Goal: Transaction & Acquisition: Download file/media

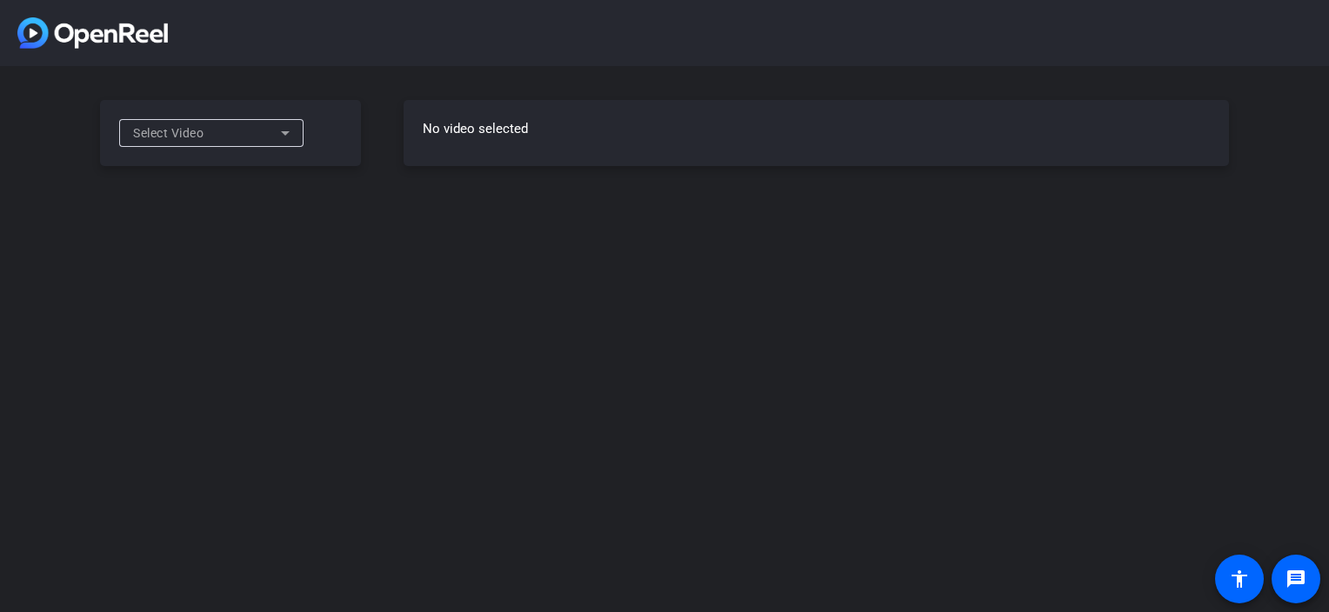
click at [282, 130] on icon at bounding box center [285, 133] width 21 height 21
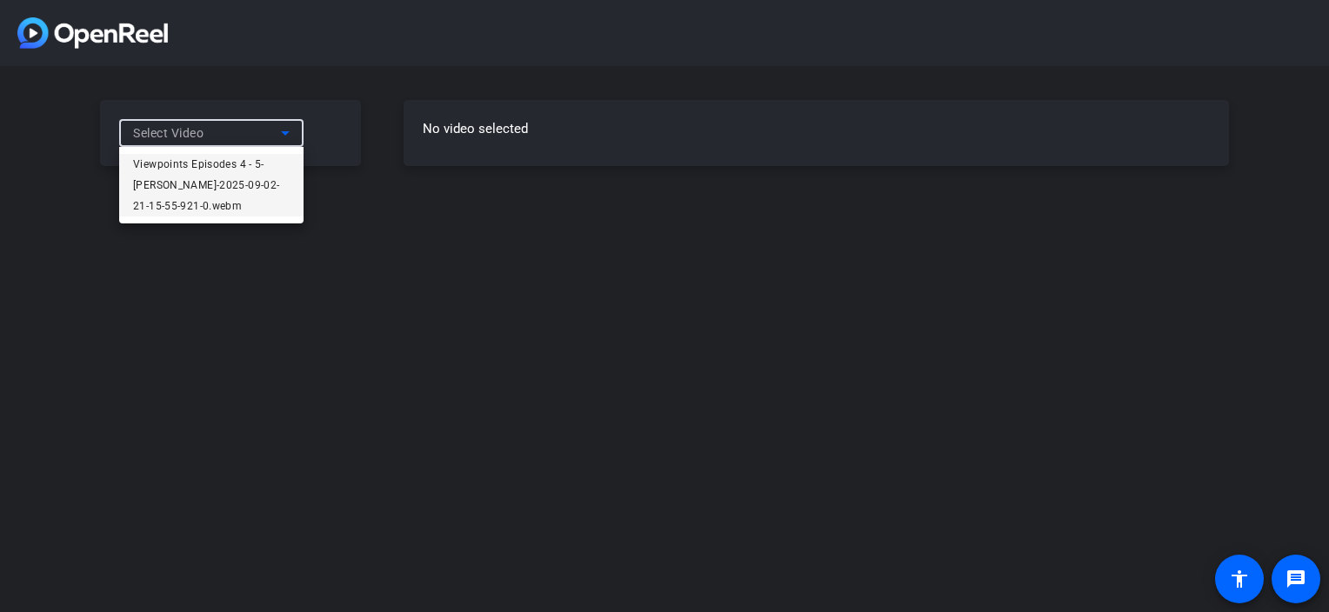
click at [257, 190] on span "Viewpoints Episodes 4 - 5-[PERSON_NAME]-2025-09-02-21-15-55-921-0.webm" at bounding box center [211, 185] width 157 height 63
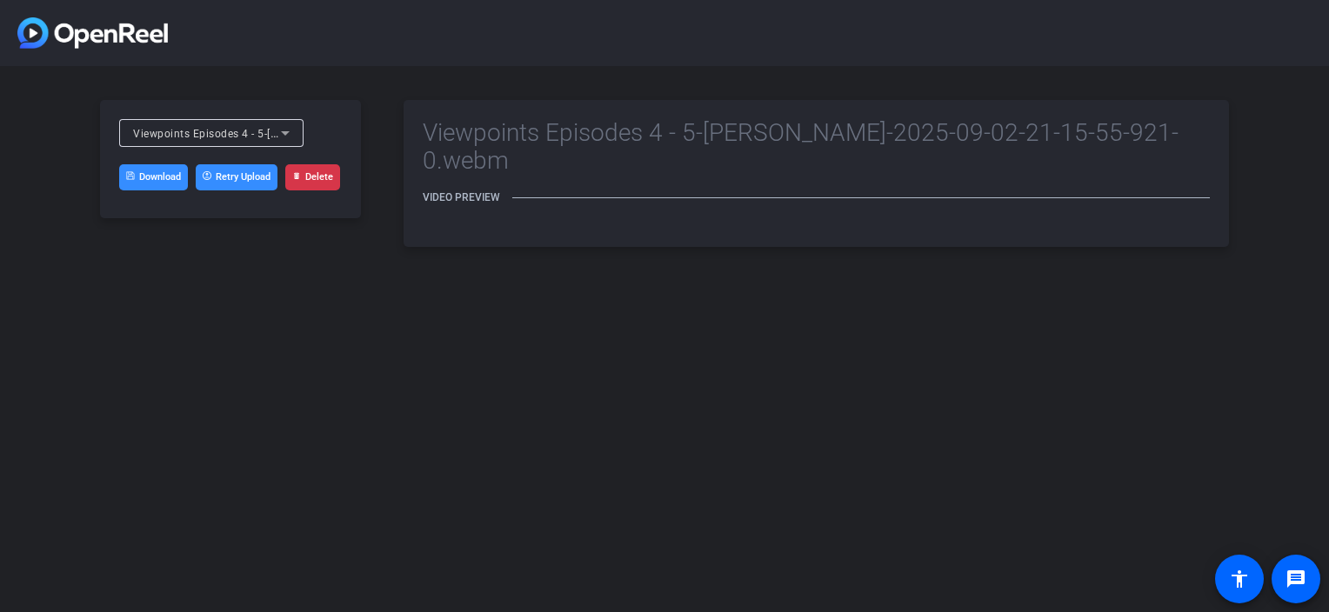
click at [160, 183] on link "Download" at bounding box center [153, 177] width 69 height 26
click at [489, 191] on h3 "Video Preview" at bounding box center [816, 197] width 787 height 12
click at [285, 141] on icon at bounding box center [285, 133] width 21 height 21
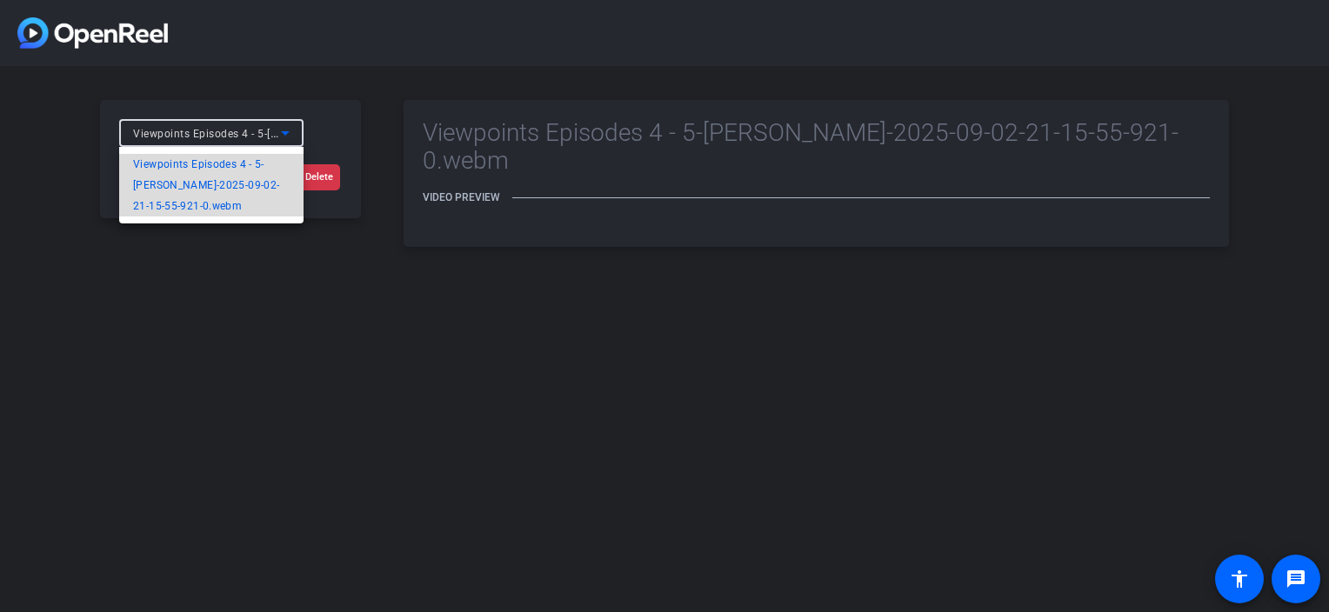
click at [190, 196] on span "Viewpoints Episodes 4 - 5-[PERSON_NAME]-2025-09-02-21-15-55-921-0.webm" at bounding box center [211, 185] width 157 height 63
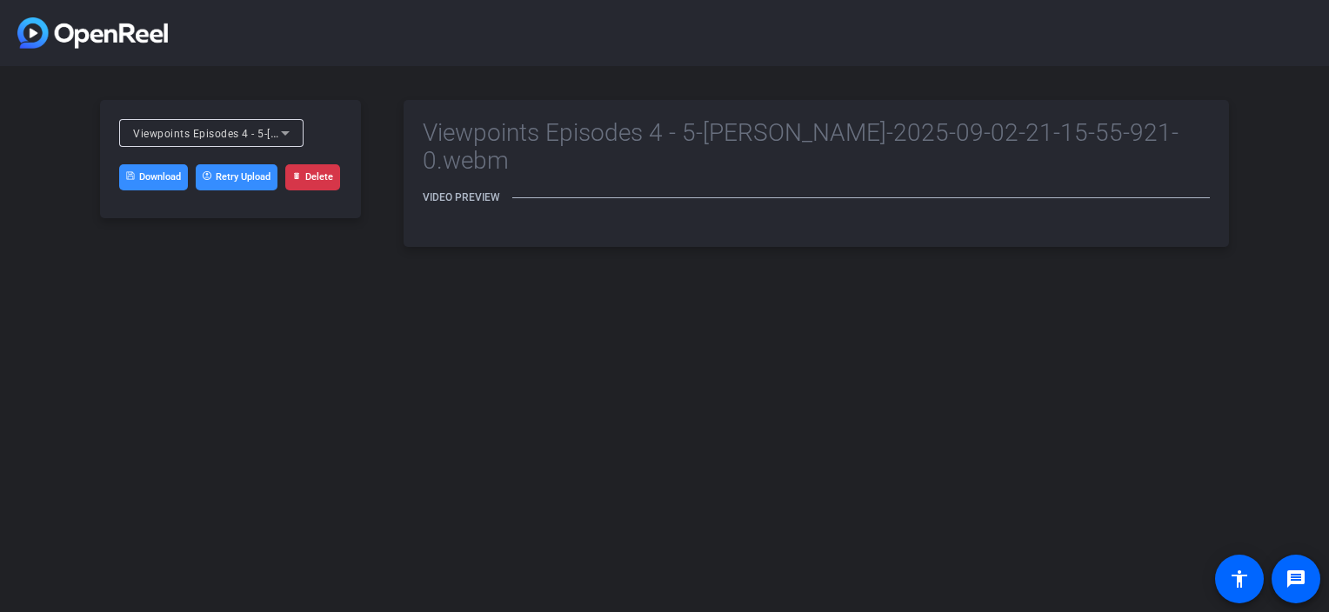
click at [793, 144] on h2 "Viewpoints Episodes 4 - 5-[PERSON_NAME]-2025-09-02-21-15-55-921-0.webm" at bounding box center [816, 147] width 787 height 56
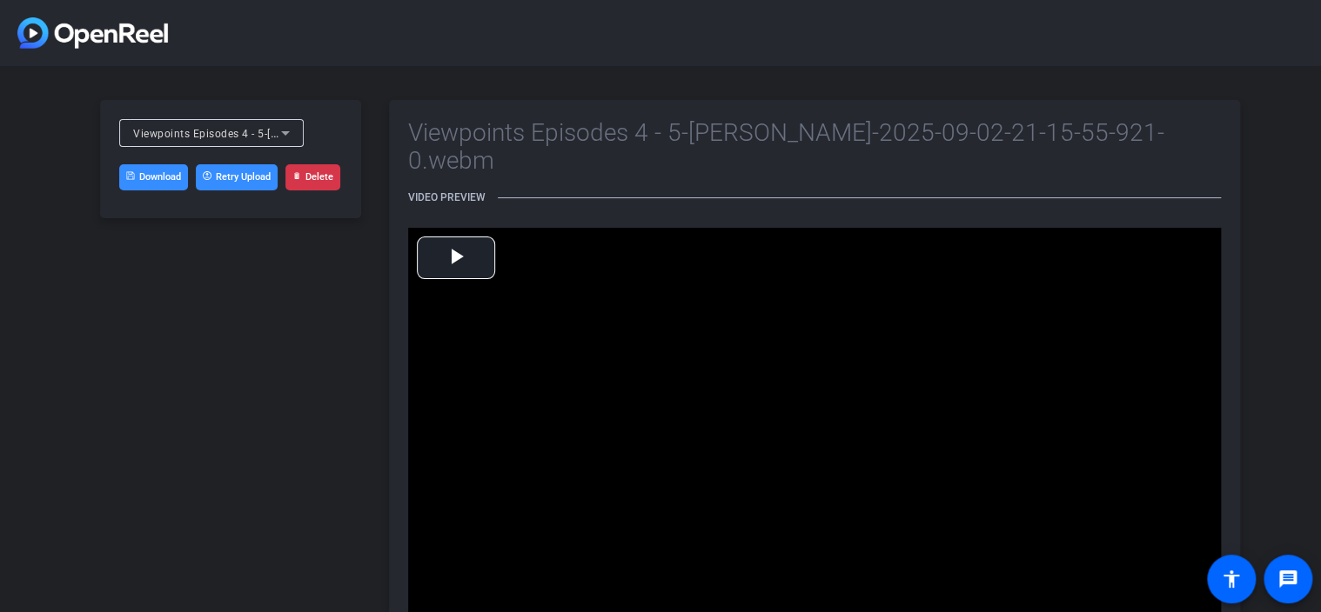
click at [1307, 131] on div "Viewpoints Episodes 4 - 5-[PERSON_NAME]-2025-09-02-21-15-55-921-0.webm Download…" at bounding box center [660, 402] width 1321 height 672
click at [290, 125] on icon at bounding box center [285, 133] width 21 height 21
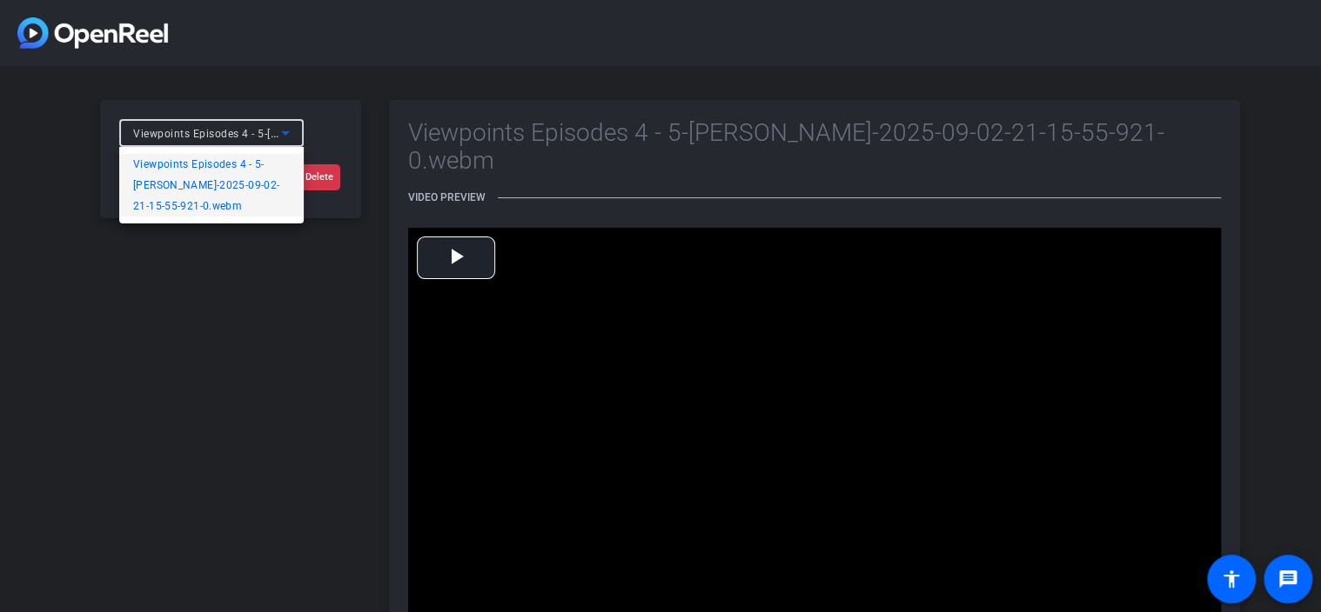
click at [211, 392] on div at bounding box center [660, 306] width 1321 height 612
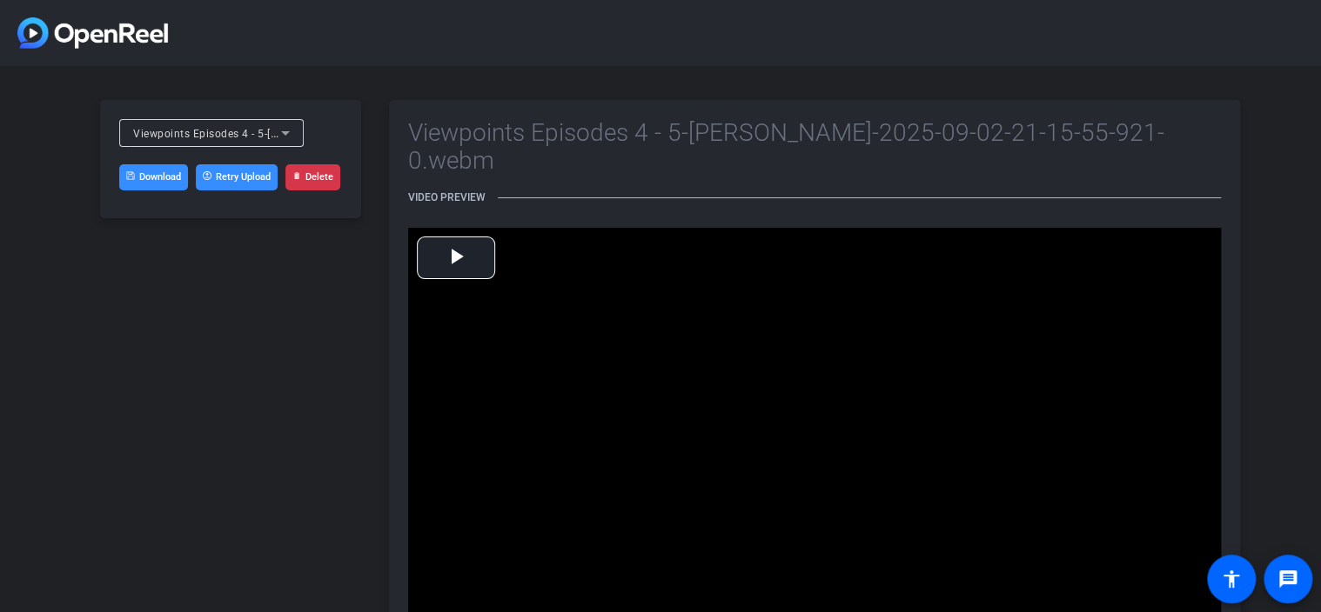
click at [153, 181] on link "Download" at bounding box center [153, 177] width 69 height 26
